Goal: Task Accomplishment & Management: Manage account settings

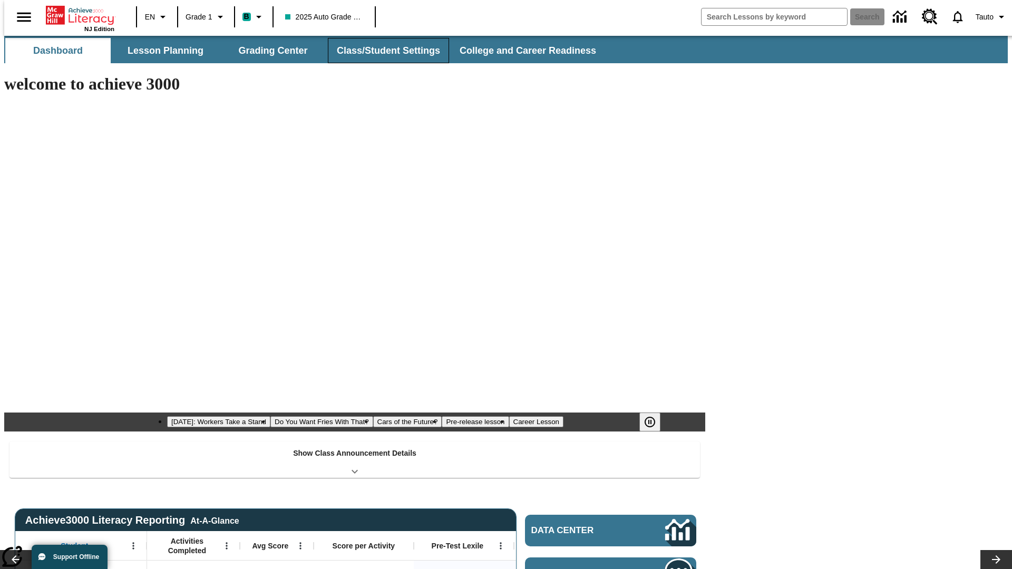
click at [383, 51] on button "Class/Student Settings" at bounding box center [388, 50] width 121 height 25
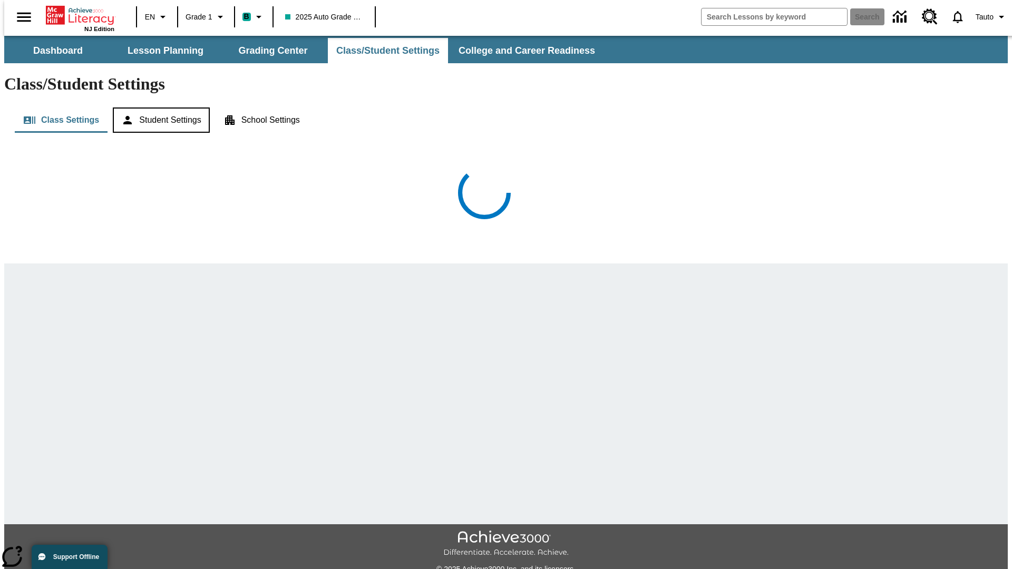
click at [159, 108] on button "Student Settings" at bounding box center [161, 120] width 96 height 25
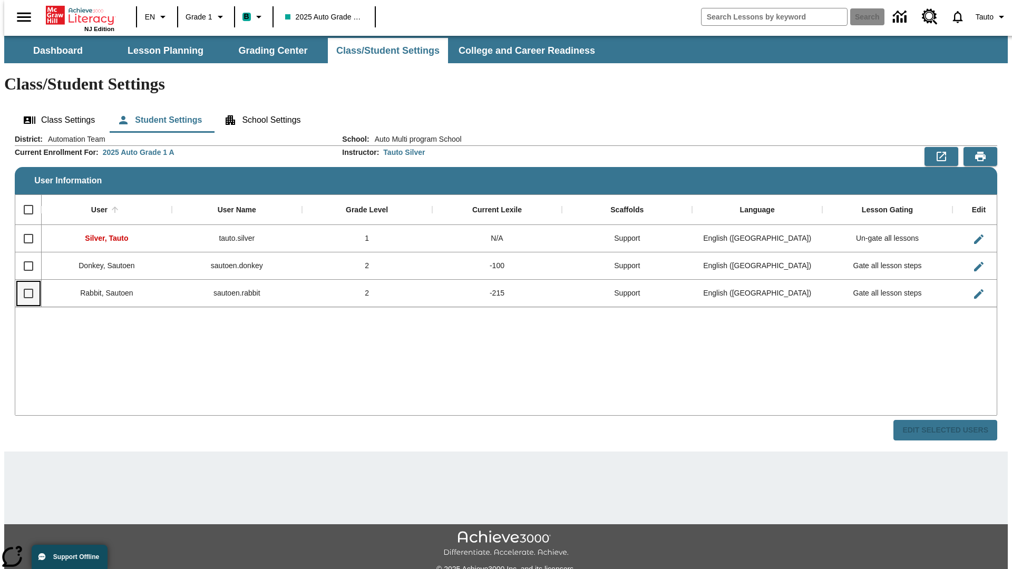
click at [24, 283] on input "Select row" at bounding box center [28, 294] width 22 height 22
checkbox input "true"
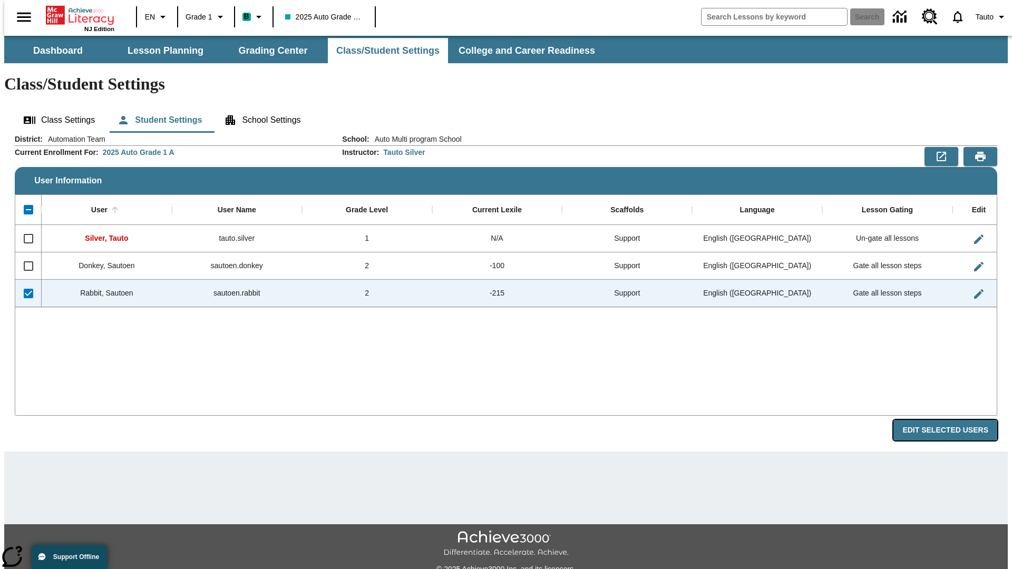
click at [954, 420] on button "Edit Selected Users" at bounding box center [946, 430] width 104 height 21
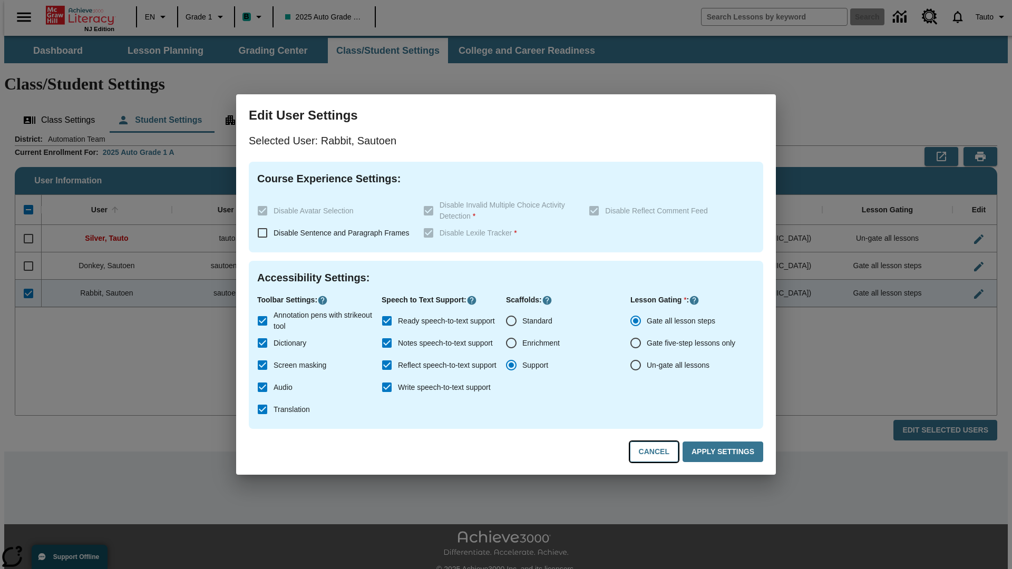
click at [659, 452] on button "Cancel" at bounding box center [654, 452] width 49 height 21
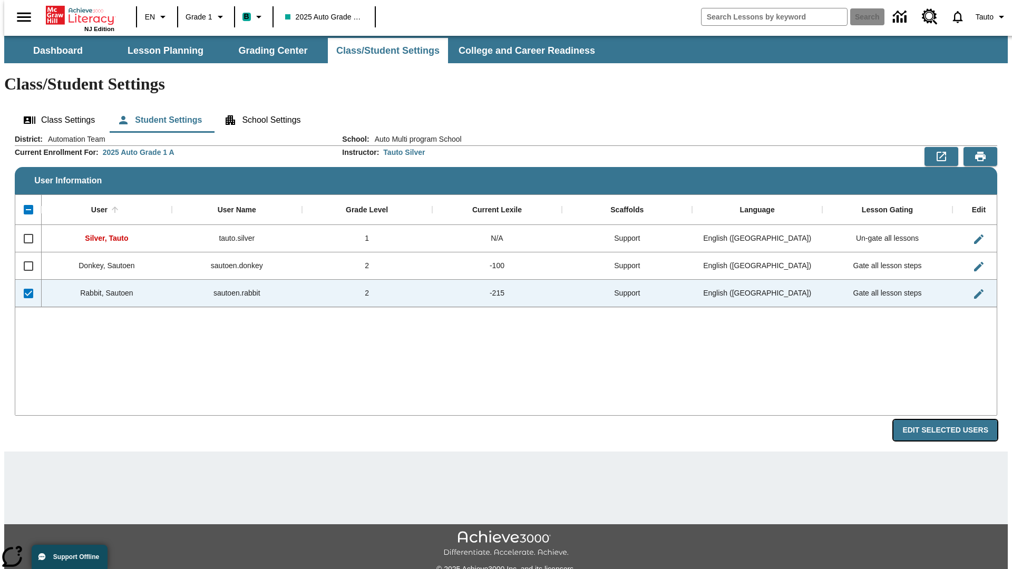
click at [954, 420] on button "Edit Selected Users" at bounding box center [946, 430] width 104 height 21
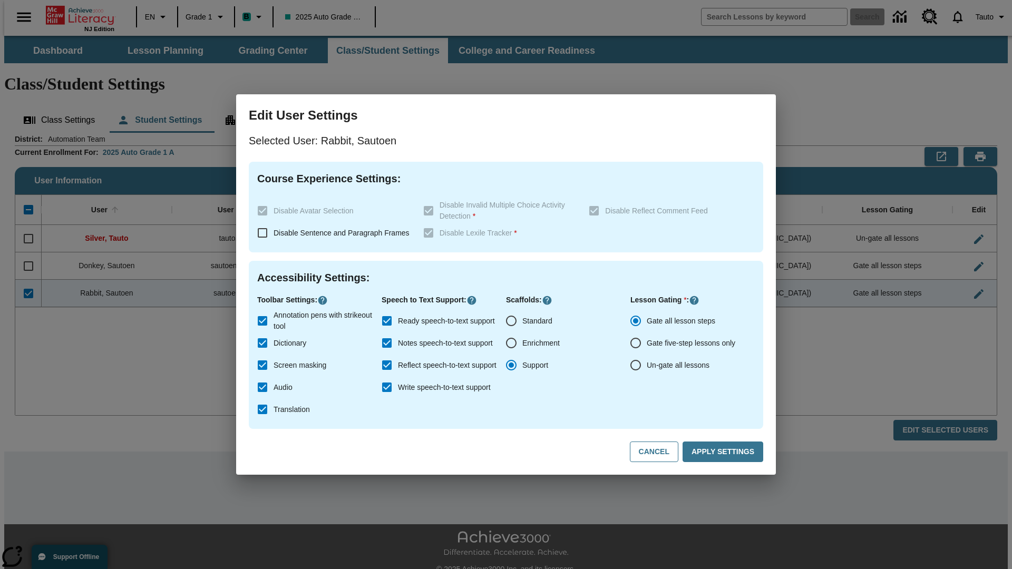
click at [387, 321] on input "Ready speech-to-text support" at bounding box center [387, 321] width 22 height 22
checkbox input "false"
click at [725, 452] on button "Apply Settings" at bounding box center [723, 452] width 81 height 21
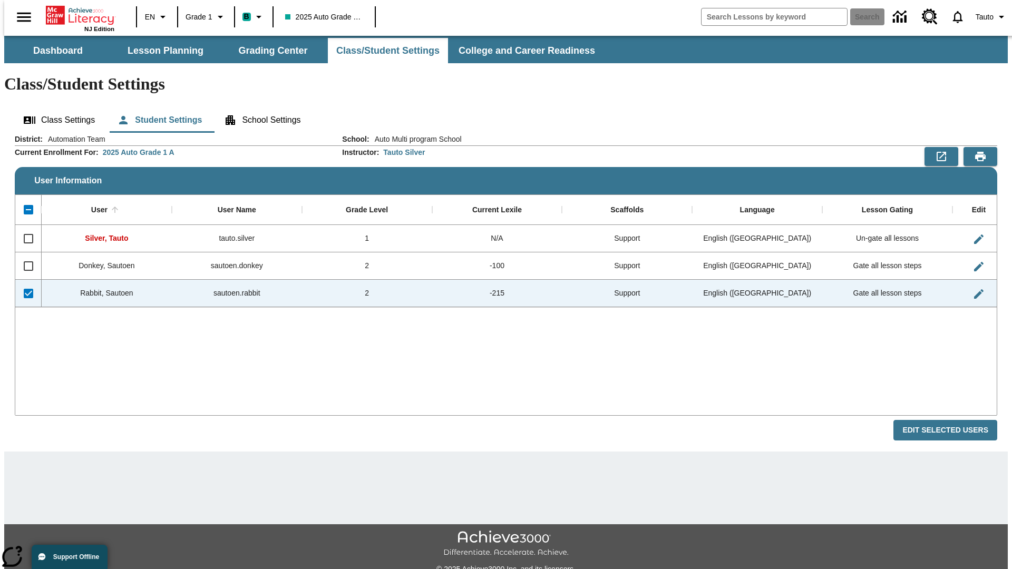
checkbox input "false"
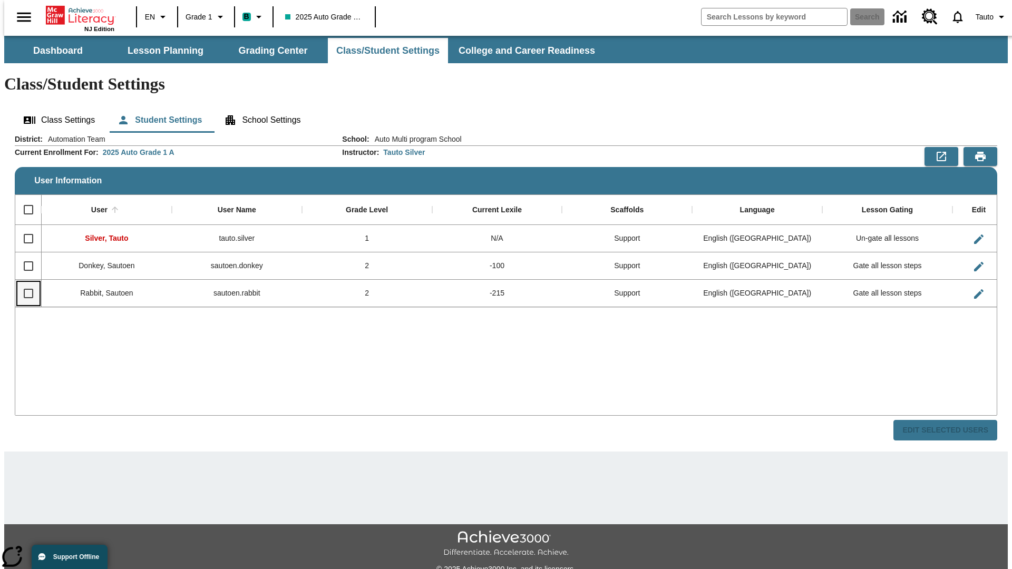
click at [24, 283] on input "Select row" at bounding box center [28, 294] width 22 height 22
checkbox input "true"
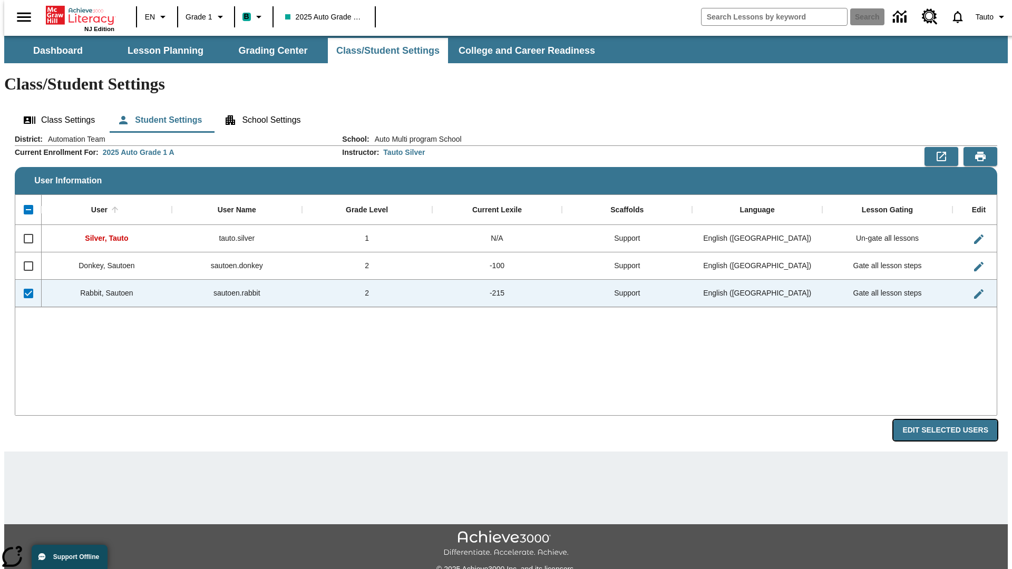
click at [954, 420] on button "Edit Selected Users" at bounding box center [946, 430] width 104 height 21
